Goal: Navigation & Orientation: Find specific page/section

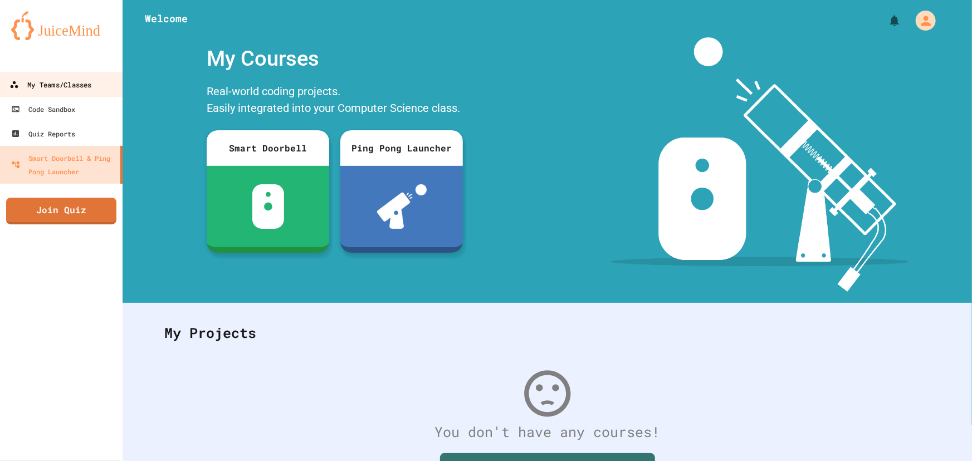
click at [26, 86] on div "My Teams/Classes" at bounding box center [50, 85] width 82 height 14
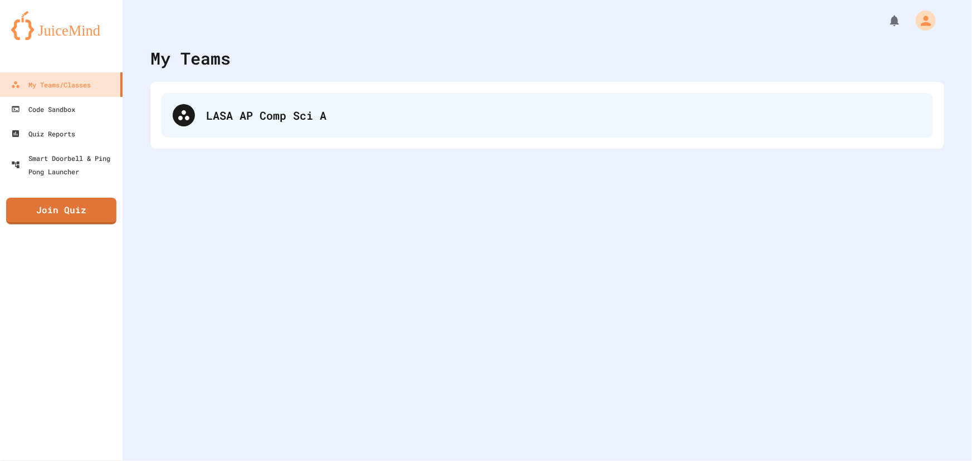
click at [395, 113] on div "LASA AP Comp Sci A" at bounding box center [564, 115] width 716 height 17
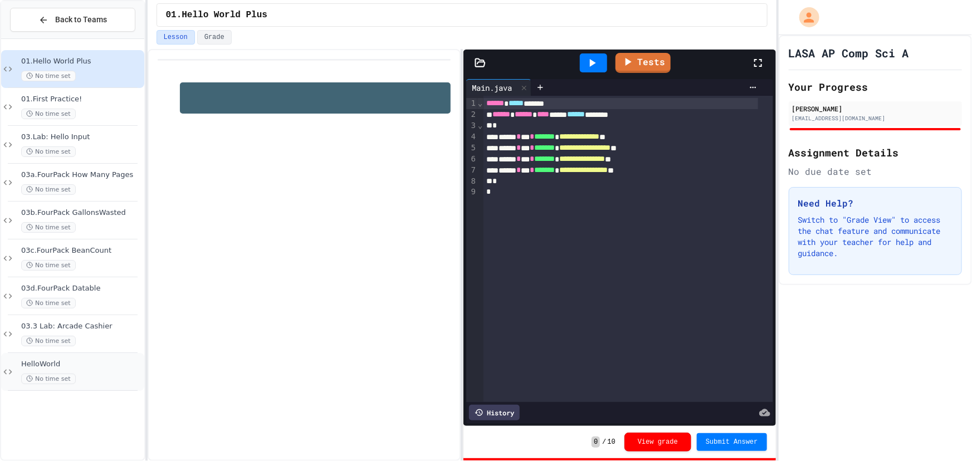
click at [91, 368] on span "HelloWorld" at bounding box center [81, 364] width 121 height 9
